Goal: Transaction & Acquisition: Purchase product/service

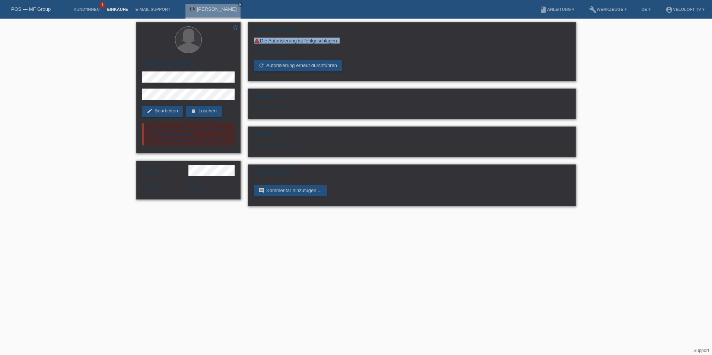
click at [105, 10] on link "Einkäufe" at bounding box center [117, 9] width 28 height 4
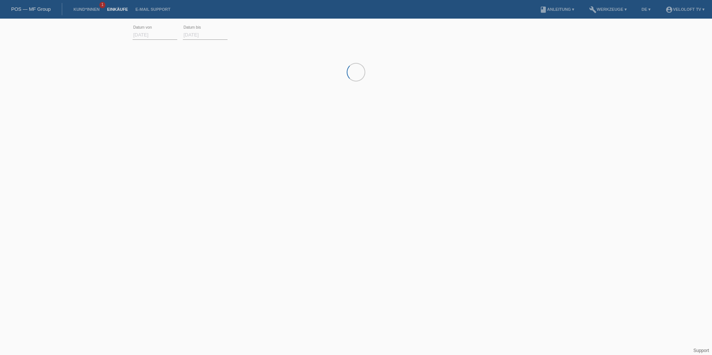
click at [96, 12] on li "Kund*innen 1" at bounding box center [87, 9] width 34 height 19
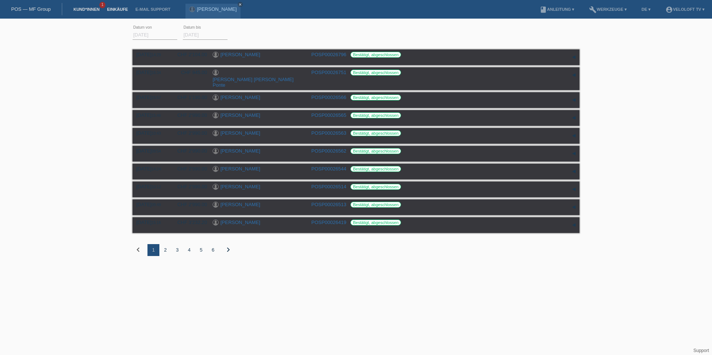
click at [93, 9] on link "Kund*innen" at bounding box center [87, 9] width 34 height 4
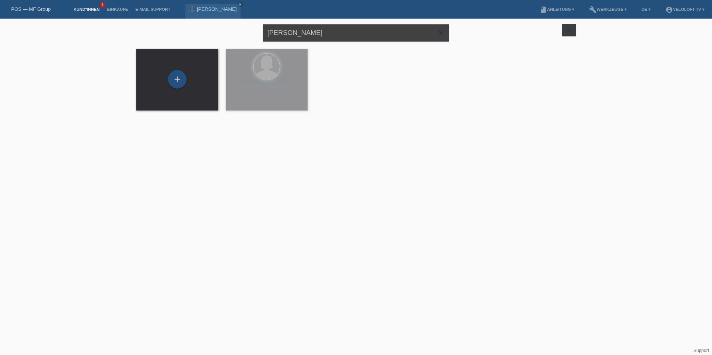
click at [283, 30] on input "Marta Sanchez" at bounding box center [356, 33] width 186 height 18
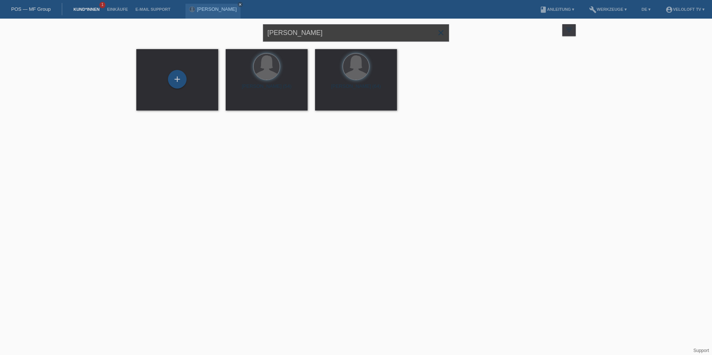
click at [283, 30] on input "Marta Sanchez" at bounding box center [356, 33] width 186 height 18
type input "[PERSON_NAME]"
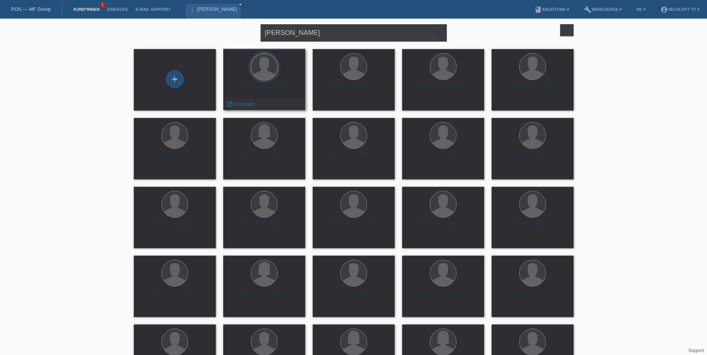
click at [279, 90] on div "Daniel Stucki (68)" at bounding box center [264, 90] width 70 height 12
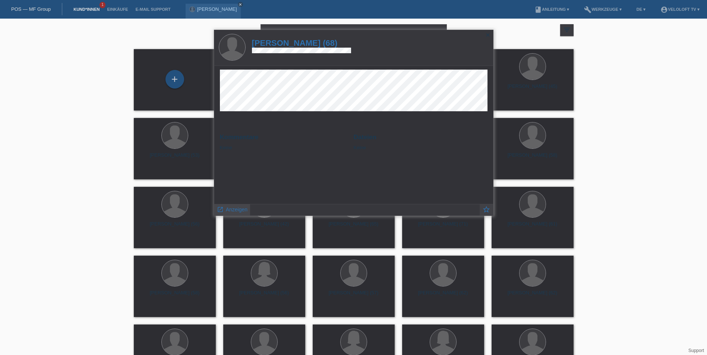
click at [234, 208] on span "Anzeigen" at bounding box center [237, 210] width 22 height 6
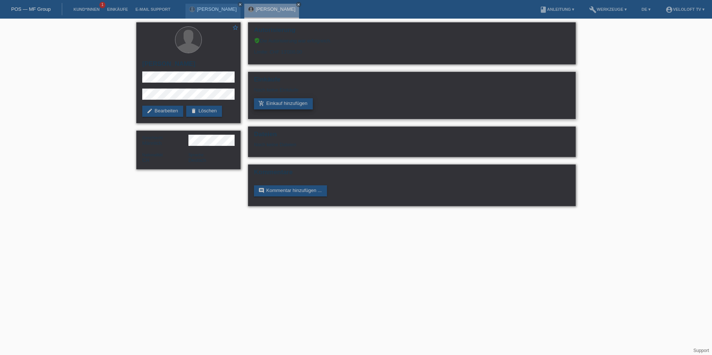
click at [275, 101] on link "add_shopping_cart Einkauf hinzufügen" at bounding box center [283, 103] width 59 height 11
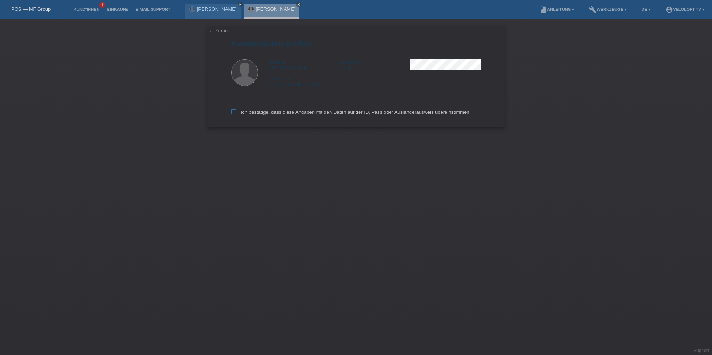
click at [231, 113] on div "← Zurück Kundendaten prüfen Vorname [PERSON_NAME] Nachname [PERSON_NAME] Nation…" at bounding box center [356, 76] width 298 height 101
click at [233, 112] on icon at bounding box center [233, 112] width 5 height 5
click at [233, 112] on input "Ich bestätige, dass diese Angaben mit den Daten auf der ID, Pass oder Ausländer…" at bounding box center [233, 112] width 5 height 5
checkbox input "true"
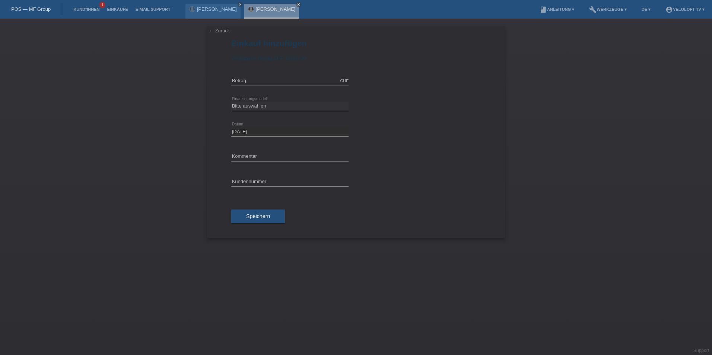
click at [265, 75] on div "CHF error Betrag" at bounding box center [289, 81] width 117 height 25
click at [259, 80] on input "text" at bounding box center [289, 80] width 117 height 9
type input "1990.00"
click at [256, 98] on div "Bitte auswählen Fixe Raten Kauf auf Rechnung mit Teilzahlungsoption error Finan…" at bounding box center [289, 106] width 117 height 25
click at [254, 105] on select "Bitte auswählen Fixe Raten Kauf auf Rechnung mit Teilzahlungsoption" at bounding box center [289, 106] width 117 height 9
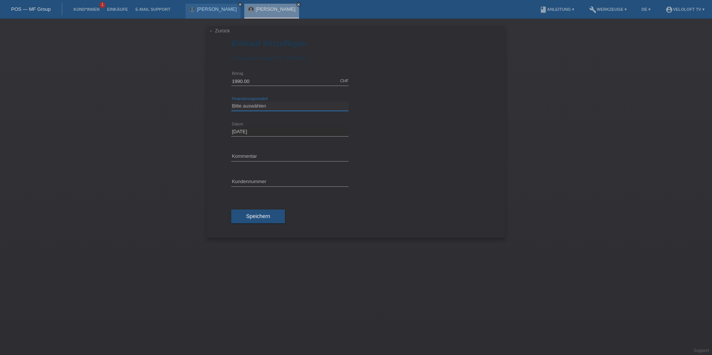
select select "77"
click at [231, 102] on select "Bitte auswählen Fixe Raten Kauf auf Rechnung mit Teilzahlungsoption" at bounding box center [289, 106] width 117 height 9
click at [248, 131] on select "Bitte auswählen 4 Raten 5 Raten 6 Raten 7 Raten 8 Raten 9 Raten 10 Raten 11 Rat…" at bounding box center [289, 131] width 117 height 9
select select "202"
click at [231, 127] on select "Bitte auswählen 4 Raten 5 Raten 6 Raten 7 Raten 8 Raten 9 Raten 10 Raten 11 Rat…" at bounding box center [289, 131] width 117 height 9
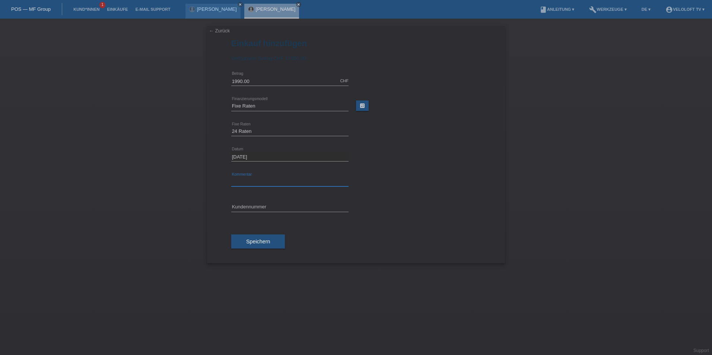
click at [250, 184] on input "text" at bounding box center [289, 181] width 117 height 9
type input "Veloloft TV"
click at [260, 210] on input "text" at bounding box center [289, 207] width 117 height 9
paste input "C164803"
type input "C164803"
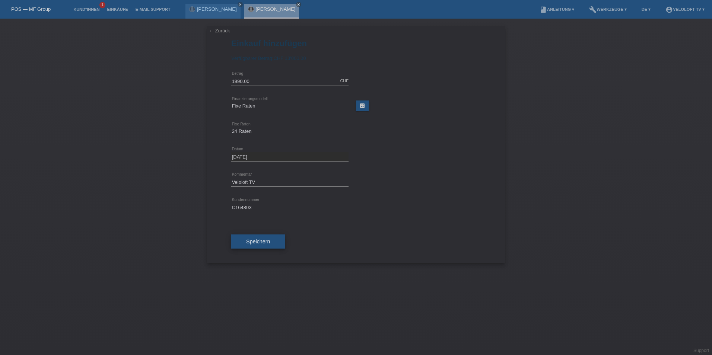
click at [253, 241] on span "Speichern" at bounding box center [258, 242] width 24 height 6
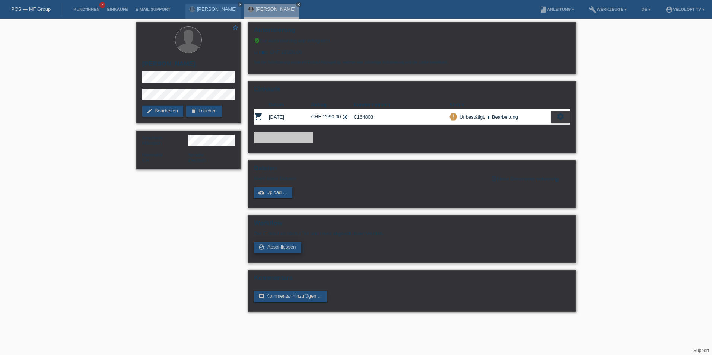
click at [283, 247] on span "Abschliessen" at bounding box center [281, 247] width 29 height 6
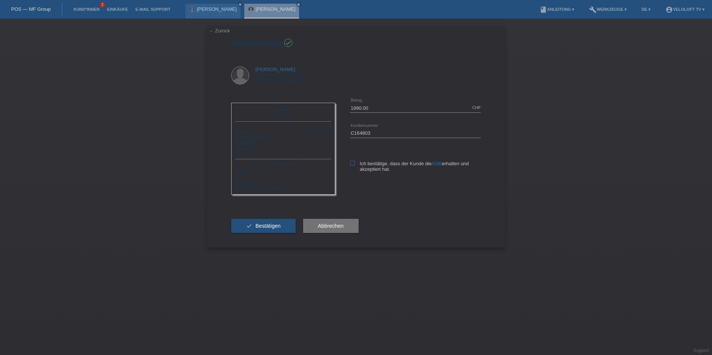
click at [353, 164] on icon at bounding box center [352, 163] width 5 height 5
click at [353, 164] on input "Ich bestätige, dass der Kunde die AGB erhalten und akzeptiert hat." at bounding box center [352, 163] width 5 height 5
checkbox input "true"
click at [260, 235] on div "check Bestätigen" at bounding box center [263, 225] width 64 height 43
click at [266, 225] on span "Bestätigen" at bounding box center [268, 226] width 25 height 6
